Goal: Task Accomplishment & Management: Use online tool/utility

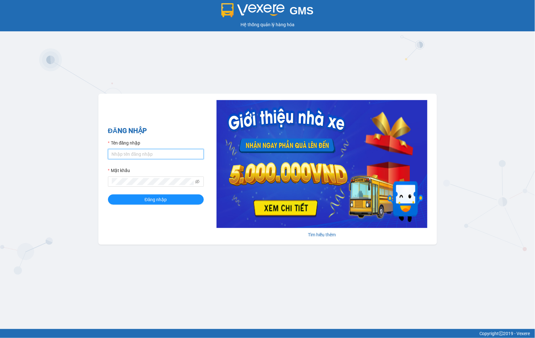
click at [145, 155] on input "Tên đăng nhập" at bounding box center [156, 154] width 96 height 10
type input "ntnanh.thoidai"
click at [121, 186] on span at bounding box center [156, 181] width 96 height 10
click at [198, 182] on icon "eye-invisible" at bounding box center [197, 181] width 4 height 4
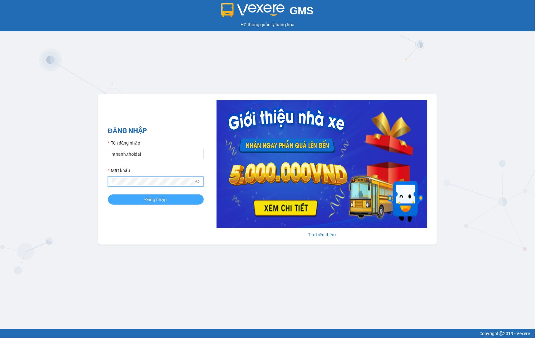
click at [191, 202] on button "Đăng nhập" at bounding box center [156, 199] width 96 height 10
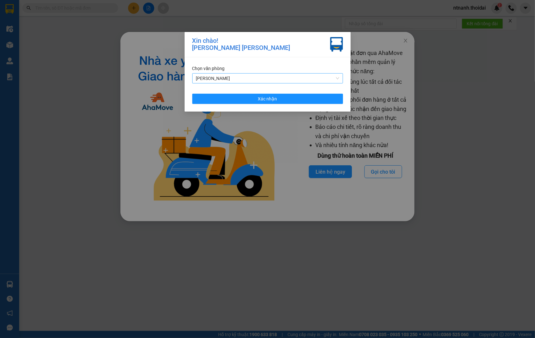
click at [237, 81] on span "Vp [PERSON_NAME]" at bounding box center [267, 78] width 143 height 10
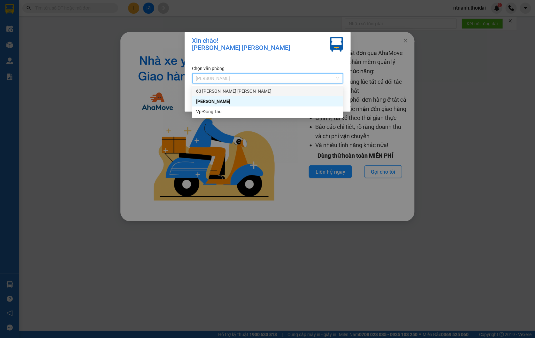
click at [243, 91] on div "63 [PERSON_NAME]" at bounding box center [267, 90] width 143 height 7
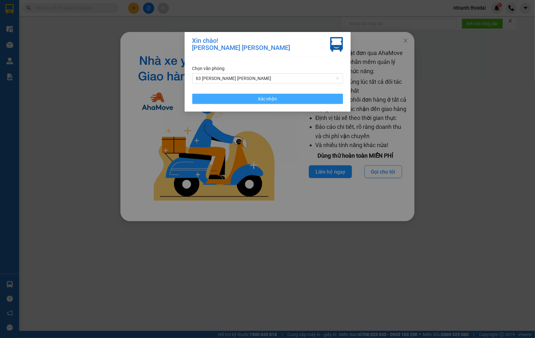
click at [243, 94] on button "Xác nhận" at bounding box center [267, 99] width 151 height 10
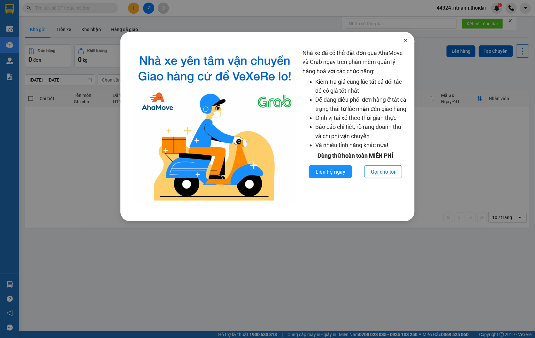
click at [410, 40] on span "Close" at bounding box center [406, 41] width 18 height 18
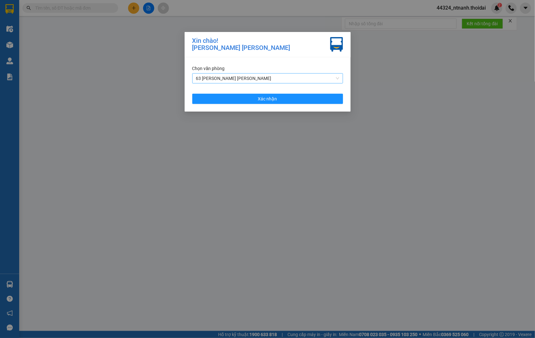
click at [231, 78] on span "63 [PERSON_NAME]" at bounding box center [267, 78] width 143 height 10
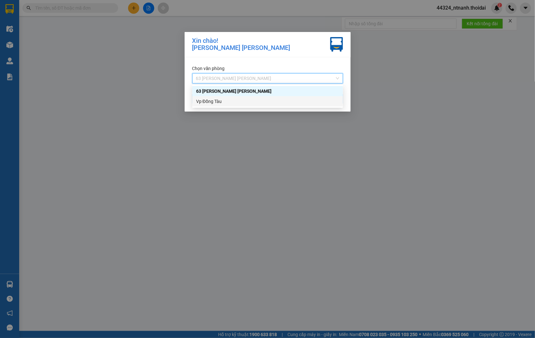
click at [231, 97] on div "Vp Đồng Tàu" at bounding box center [267, 101] width 151 height 10
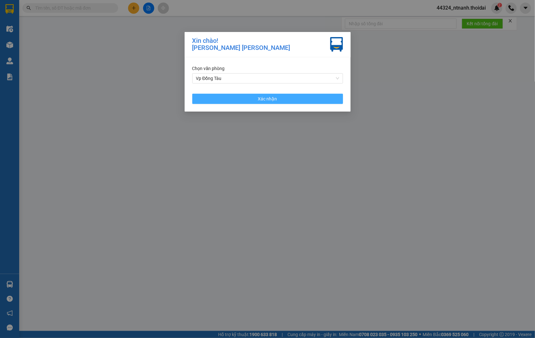
click at [231, 97] on button "Xác nhận" at bounding box center [267, 99] width 151 height 10
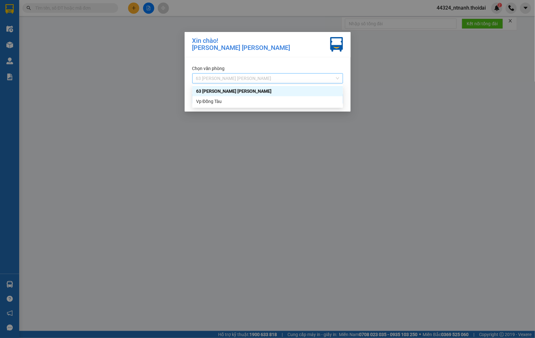
click at [245, 78] on span "63 [PERSON_NAME]" at bounding box center [267, 78] width 143 height 10
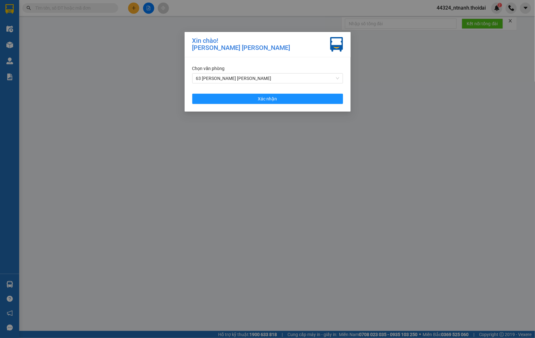
click at [387, 97] on div "Xin chào! Nguyễn Thị Ngọc Ánh Chọn văn phòng 63 Trần Quang Tặng Xác nhận" at bounding box center [267, 169] width 535 height 338
click at [414, 60] on div "Xin chào! Nguyễn Thị Ngọc Ánh Chọn văn phòng 63 Trần Quang Tặng Xác nhận" at bounding box center [267, 169] width 535 height 338
click at [240, 75] on span "63 [PERSON_NAME]" at bounding box center [267, 78] width 143 height 10
click at [373, 122] on div "Xin chào! Nguyễn Thị Ngọc Ánh Chọn văn phòng 63 Trần Quang Tặng Xác nhận" at bounding box center [267, 169] width 535 height 338
click at [439, 73] on div "Xin chào! Nguyễn Thị Ngọc Ánh Chọn văn phòng 63 Trần Quang Tặng Xác nhận" at bounding box center [267, 169] width 535 height 338
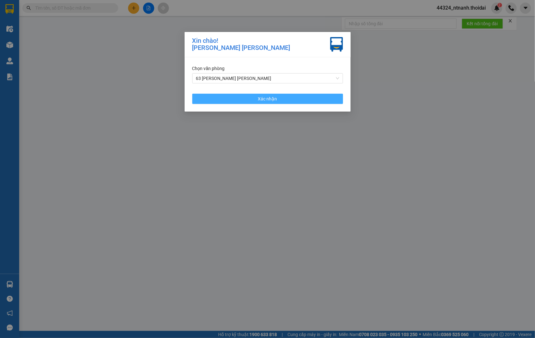
click at [289, 99] on button "Xác nhận" at bounding box center [267, 99] width 151 height 10
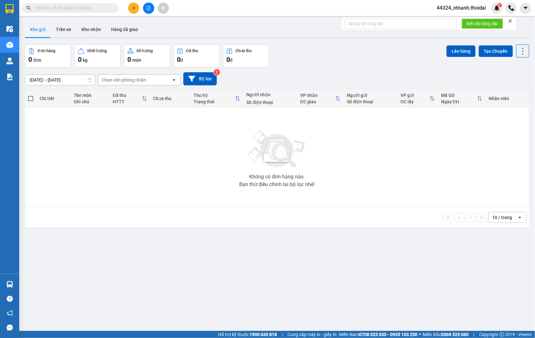
click at [454, 13] on div "44324_ntnanh.thoidai 2" at bounding box center [466, 8] width 71 height 11
click at [463, 11] on span "44324_ntnanh.thoidai" at bounding box center [461, 8] width 60 height 8
click at [463, 21] on span "Đăng xuất" at bounding box center [464, 19] width 46 height 7
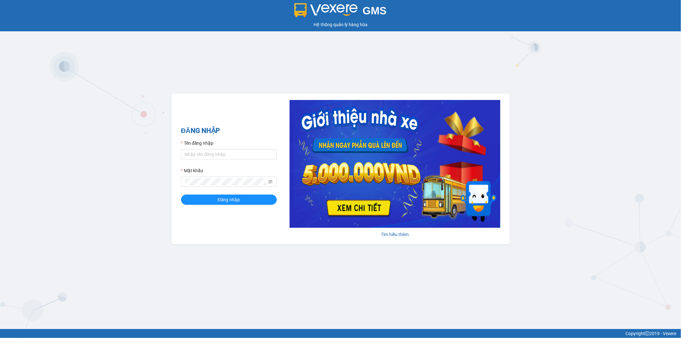
click at [230, 160] on form "Tên đăng nhập Mật khẩu Đăng nhập" at bounding box center [229, 172] width 96 height 65
click at [228, 155] on input "Tên đăng nhập" at bounding box center [229, 154] width 96 height 10
type input "ntnanh.thoidai"
click at [212, 178] on div "Mật khẩu" at bounding box center [229, 177] width 96 height 20
click at [219, 200] on span "Đăng nhập" at bounding box center [229, 199] width 22 height 7
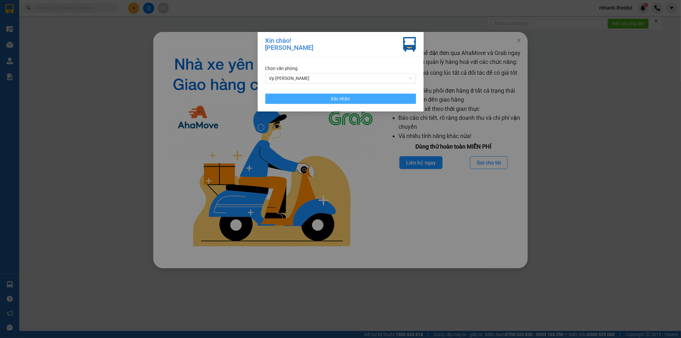
click at [305, 98] on button "Xác nhận" at bounding box center [340, 99] width 151 height 10
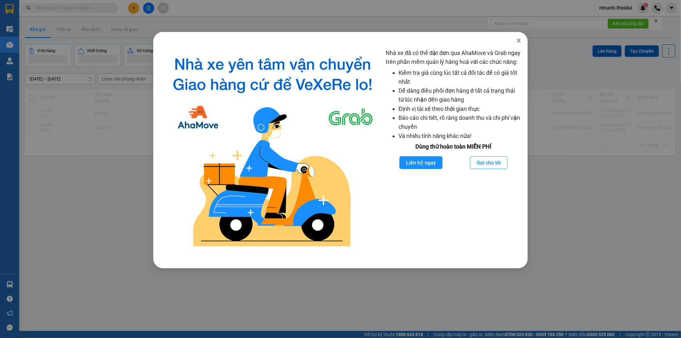
click at [517, 41] on icon "close" at bounding box center [518, 40] width 5 height 5
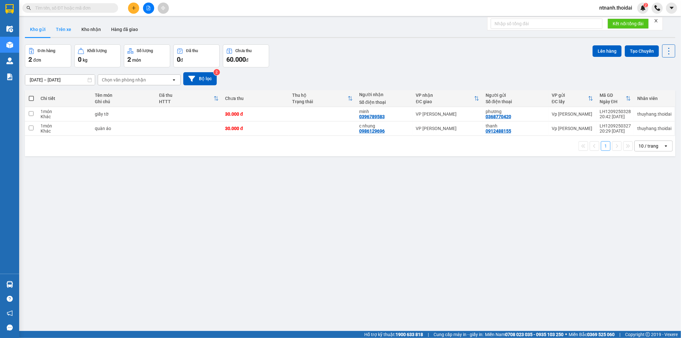
click at [68, 28] on button "Trên xe" at bounding box center [64, 29] width 26 height 15
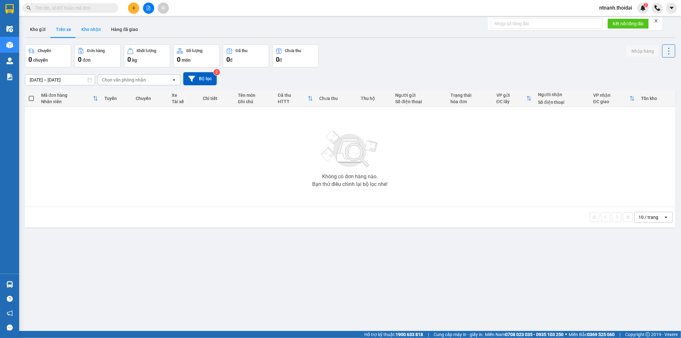
click at [96, 26] on button "Kho nhận" at bounding box center [91, 29] width 30 height 15
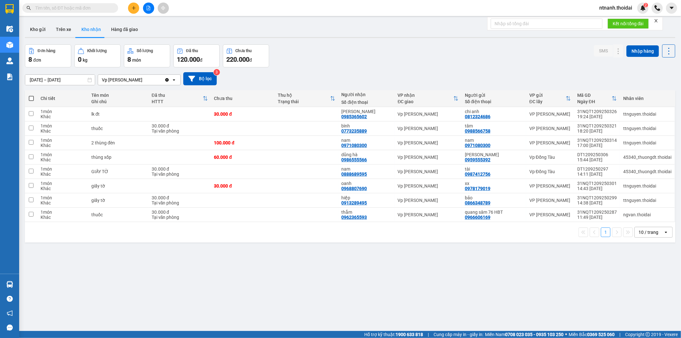
click at [64, 11] on input "text" at bounding box center [72, 7] width 75 height 7
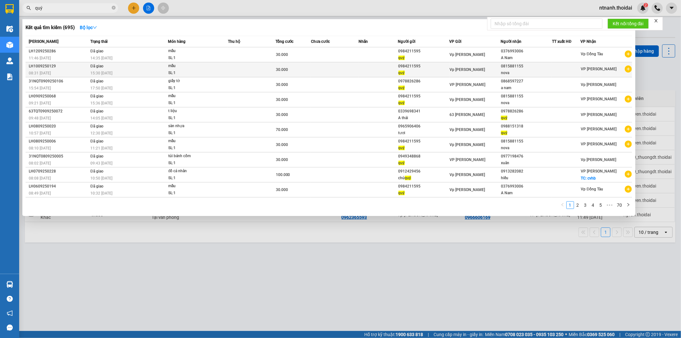
type input "quý"
drag, startPoint x: 424, startPoint y: 64, endPoint x: 398, endPoint y: 68, distance: 26.1
click at [398, 68] on div "0984211595" at bounding box center [423, 66] width 51 height 7
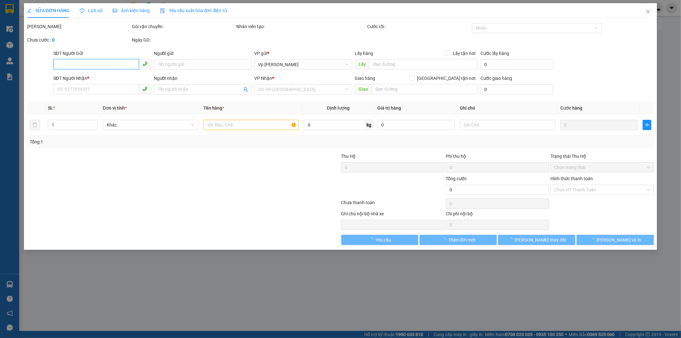
type input "0984211595"
type input "quý"
type input "0815881155"
type input "nova"
type input "30.000"
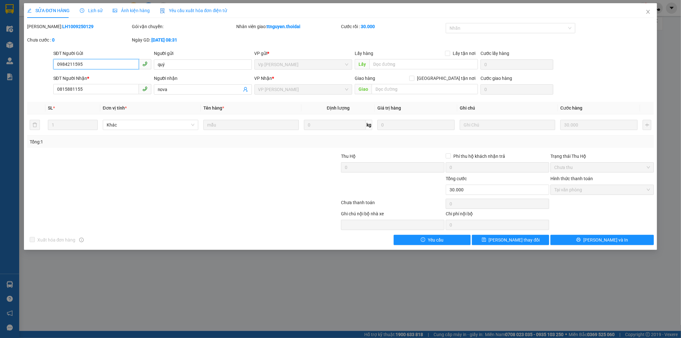
drag, startPoint x: 96, startPoint y: 63, endPoint x: 41, endPoint y: 82, distance: 58.3
click at [41, 82] on form "SĐT Người Gửi 0984211595 0984211595 Người gửi quý VP gửi * Vp [PERSON_NAME] Lấy…" at bounding box center [340, 73] width 627 height 47
click at [154, 276] on div "SỬA ĐƠN HÀNG Lịch sử Ảnh kiện hàng Yêu cầu xuất hóa đơn điện tử Total Paid Fee …" at bounding box center [340, 169] width 681 height 338
click at [535, 11] on icon "close" at bounding box center [648, 11] width 5 height 5
